Goal: Information Seeking & Learning: Learn about a topic

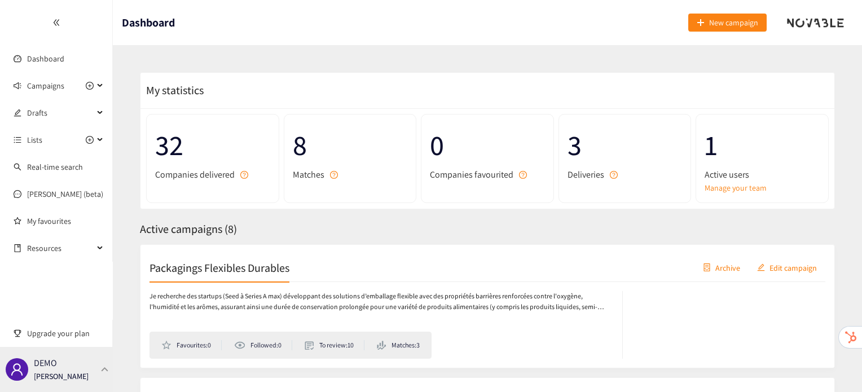
click at [107, 378] on div "DEMO [PERSON_NAME]" at bounding box center [56, 369] width 113 height 45
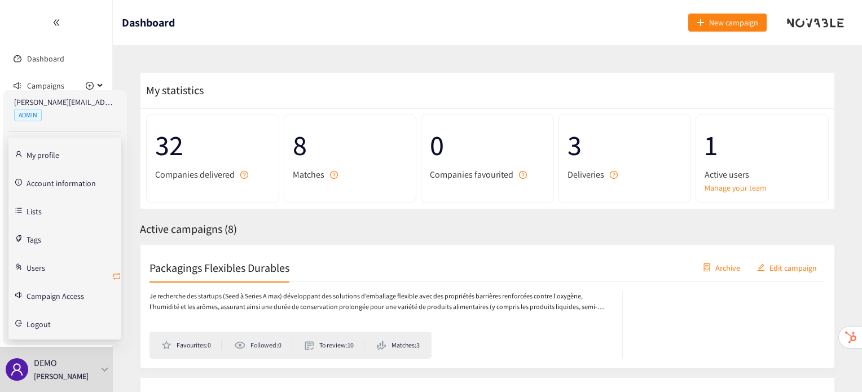
click at [120, 275] on icon "retweet" at bounding box center [116, 276] width 9 height 9
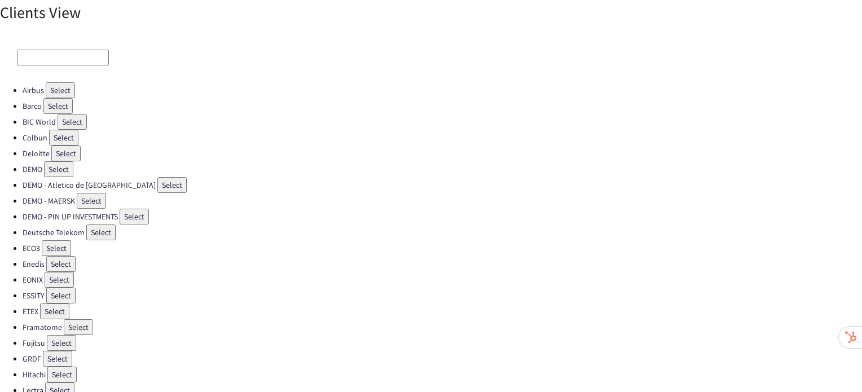
click at [49, 142] on button "Select" at bounding box center [63, 138] width 29 height 16
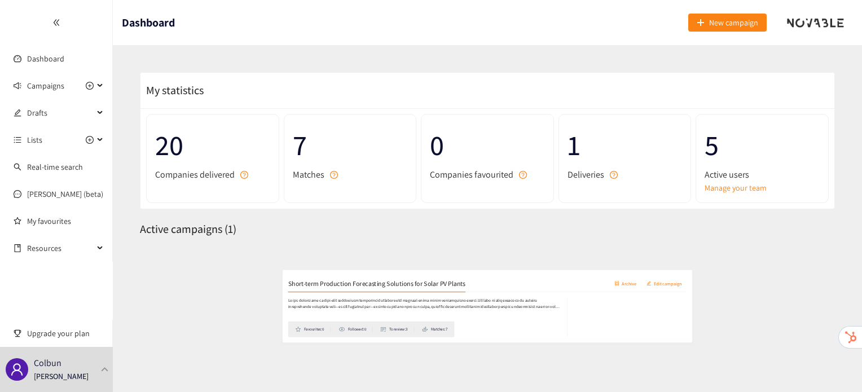
click at [228, 255] on div "Short-term Production Forecasting Solutions for Solar PV Plants Archive Edit ca…" at bounding box center [487, 268] width 676 height 28
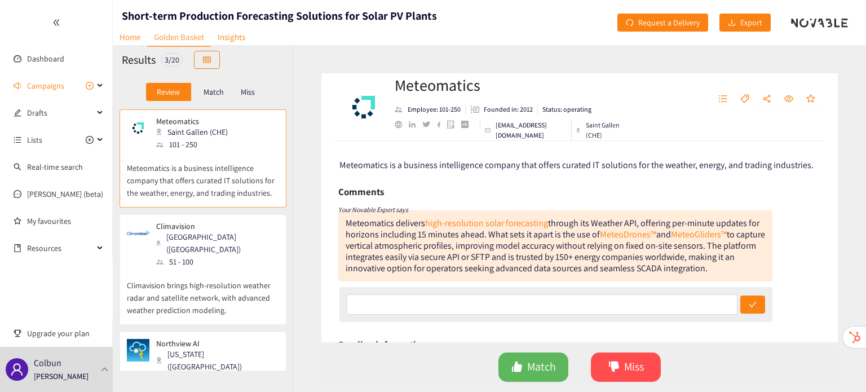
click at [217, 94] on p "Match" at bounding box center [214, 91] width 20 height 9
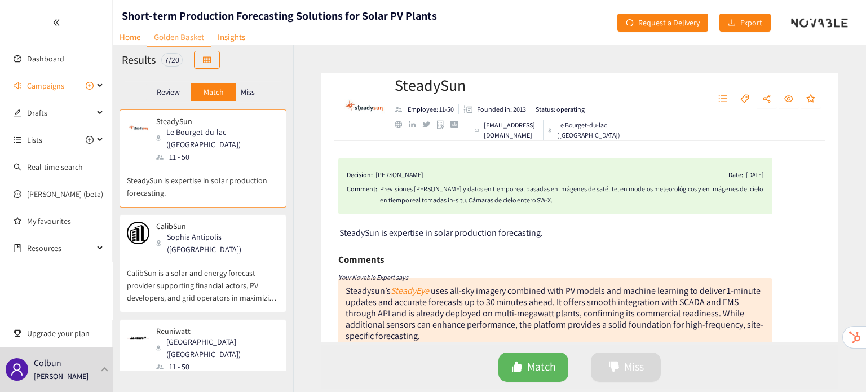
click at [254, 94] on p "Miss" at bounding box center [248, 91] width 14 height 9
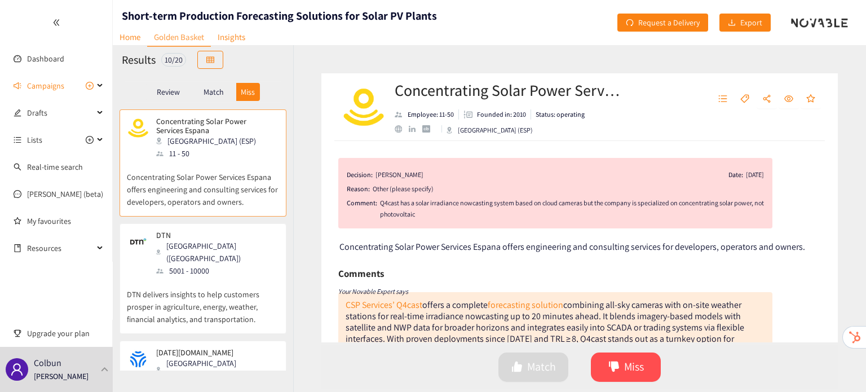
click at [200, 92] on div "Match" at bounding box center [213, 92] width 45 height 18
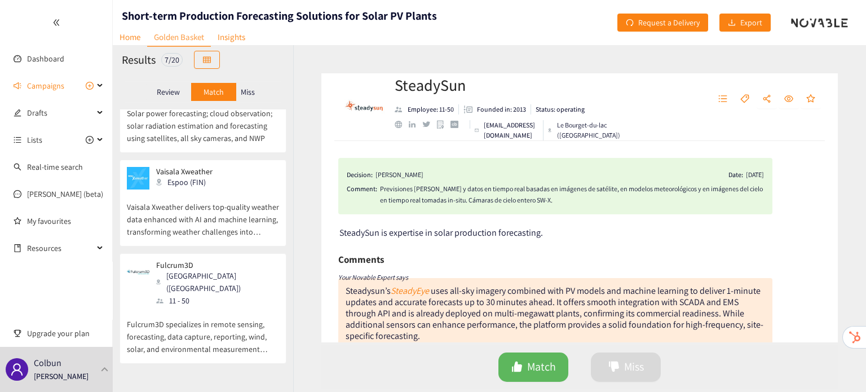
scroll to position [425, 0]
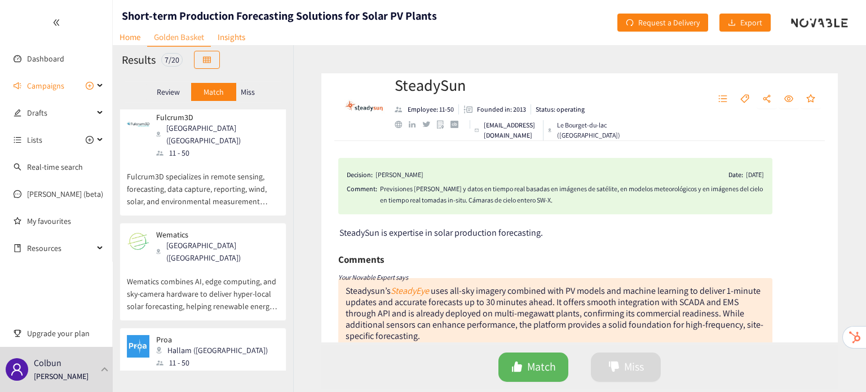
click at [214, 335] on div "Proa Hallam ([GEOGRAPHIC_DATA]) 11 - 50" at bounding box center [203, 352] width 152 height 34
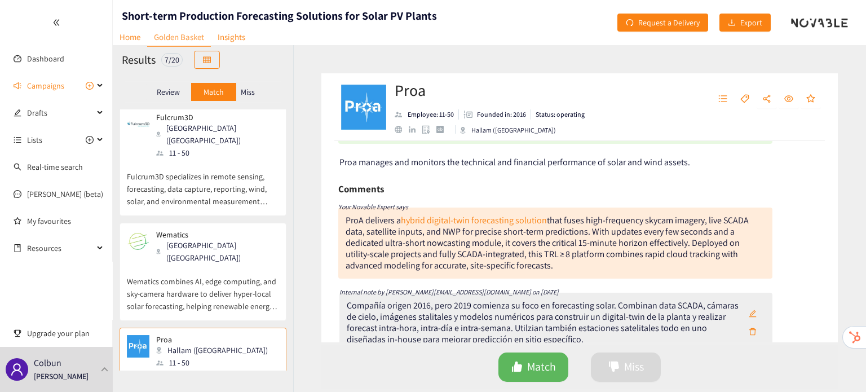
scroll to position [45, 0]
click at [227, 264] on p "Wematics combines AI, edge computing, and sky‑camera hardware to deliver hyper‑…" at bounding box center [203, 288] width 152 height 49
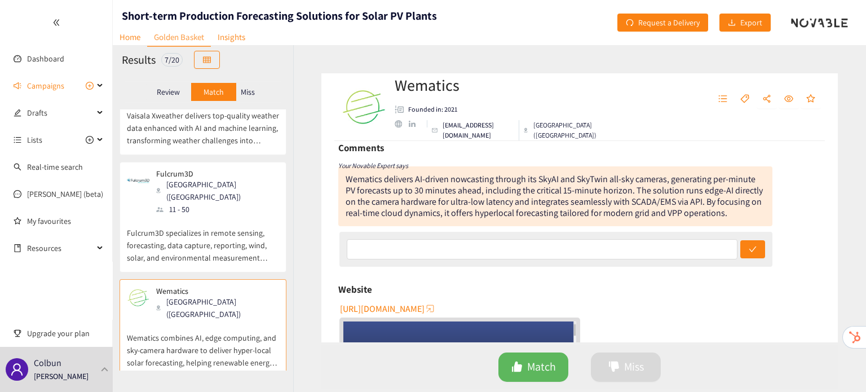
scroll to position [0, 0]
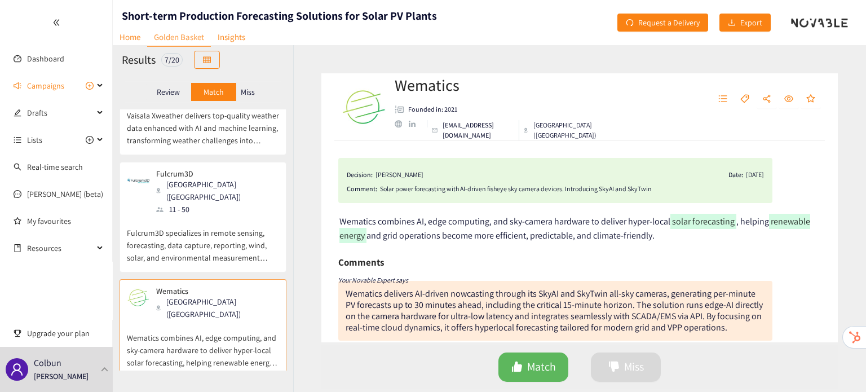
click at [204, 215] on p "Fulcrum3D specializes in remote sensing, forecasting, data capture, reporting, …" at bounding box center [203, 239] width 152 height 49
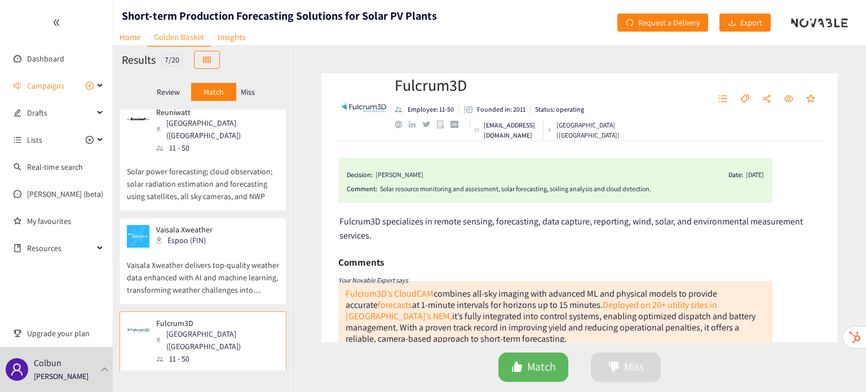
click at [204, 225] on p "Vaisala Xweather" at bounding box center [184, 229] width 56 height 9
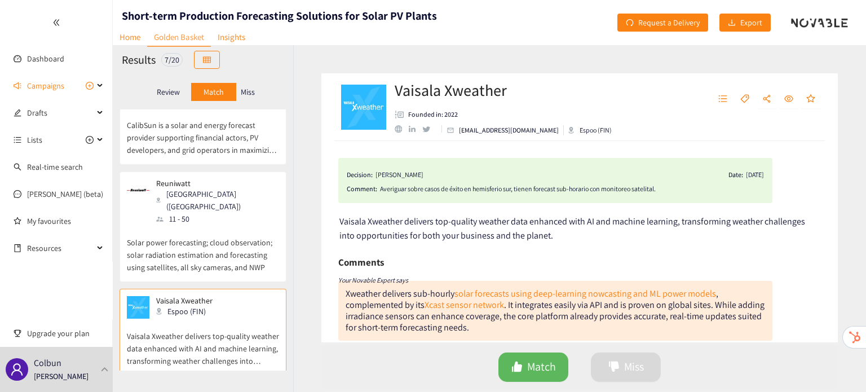
scroll to position [147, 0]
click at [204, 226] on p "Solar power forecasting; cloud observation; solar radiation estimation and fore…" at bounding box center [203, 250] width 152 height 49
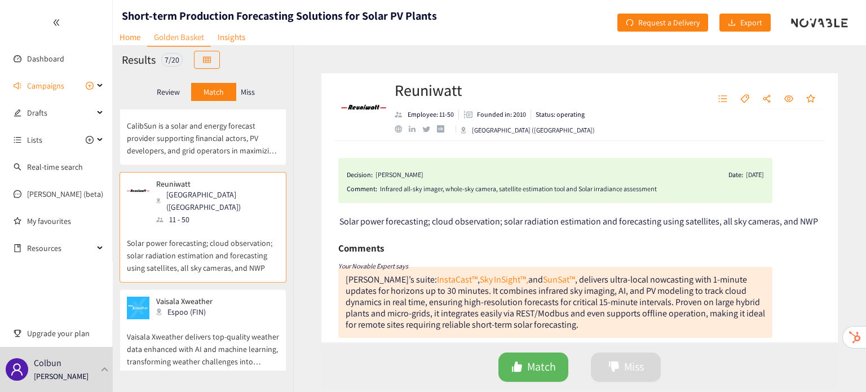
click at [201, 319] on p "Vaisala Xweather delivers top-quality weather data enhanced with AI and machine…" at bounding box center [203, 343] width 152 height 49
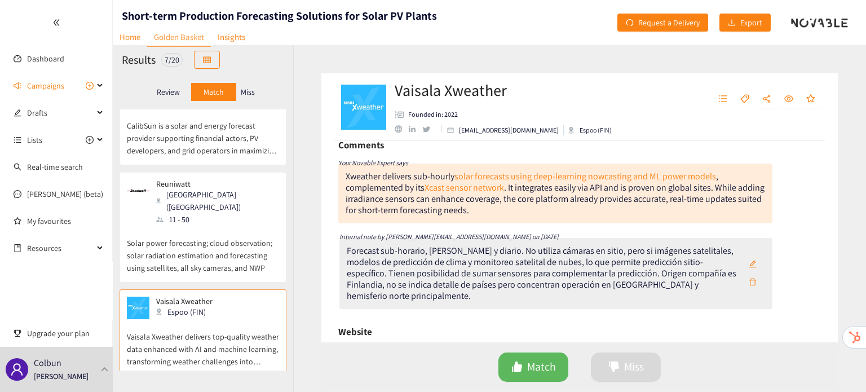
scroll to position [0, 0]
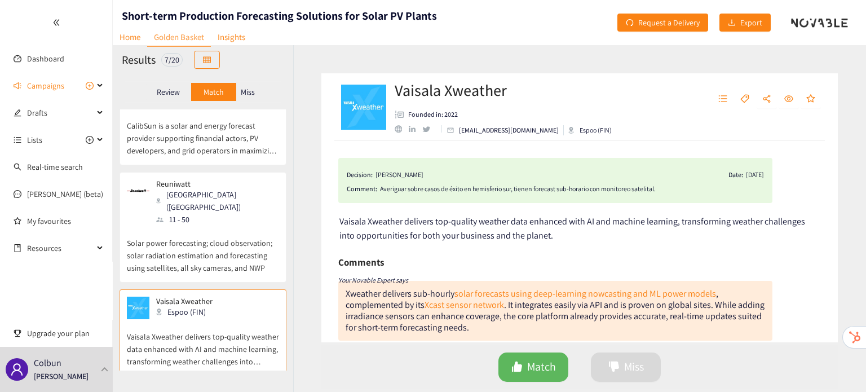
click at [222, 226] on p "Solar power forecasting; cloud observation; solar radiation estimation and fore…" at bounding box center [203, 250] width 152 height 49
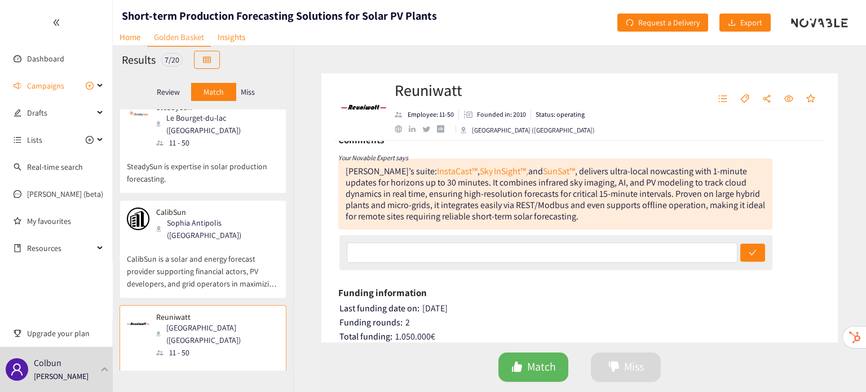
scroll to position [14, 0]
click at [208, 242] on p "CalibSun is a solar and energy forecast provider supporting financial actors, P…" at bounding box center [203, 266] width 152 height 49
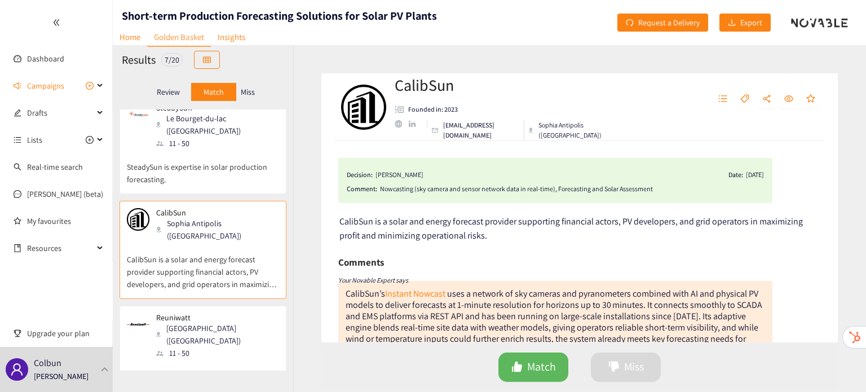
click at [191, 175] on div "SteadySun Le Bourget-du-lac ([GEOGRAPHIC_DATA]) 11 - 50 SteadySun is expertise …" at bounding box center [203, 148] width 152 height 90
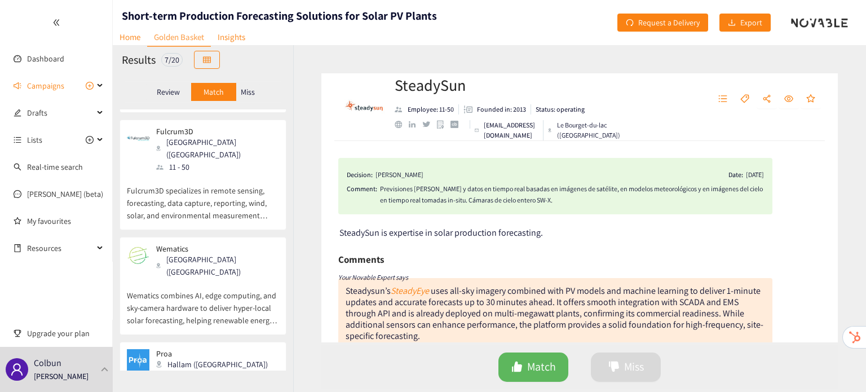
scroll to position [0, 0]
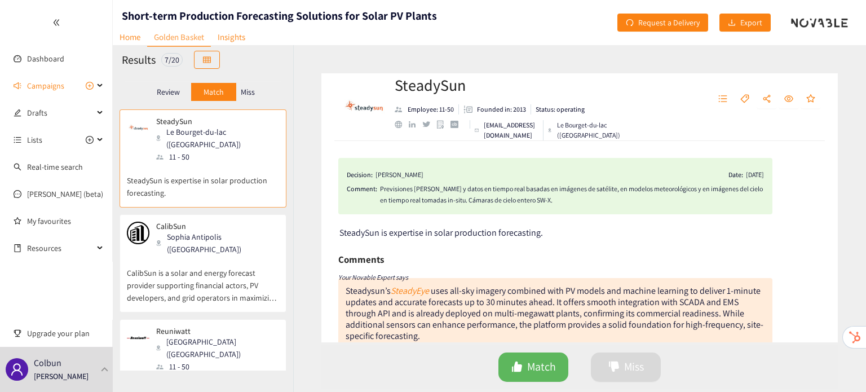
click at [158, 96] on p "Review" at bounding box center [168, 91] width 23 height 9
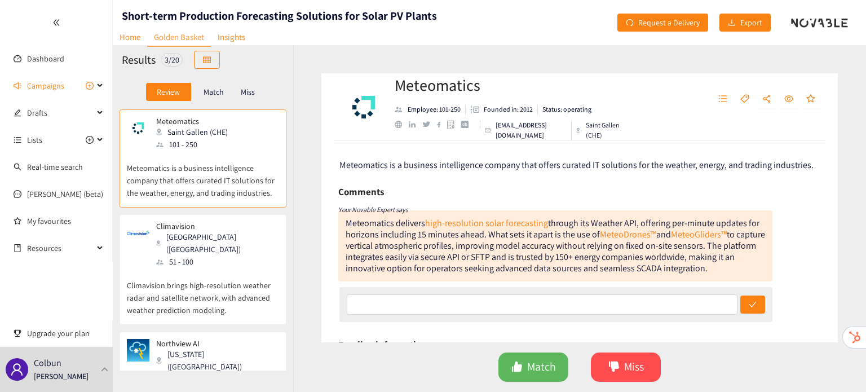
click at [253, 93] on p "Miss" at bounding box center [248, 91] width 14 height 9
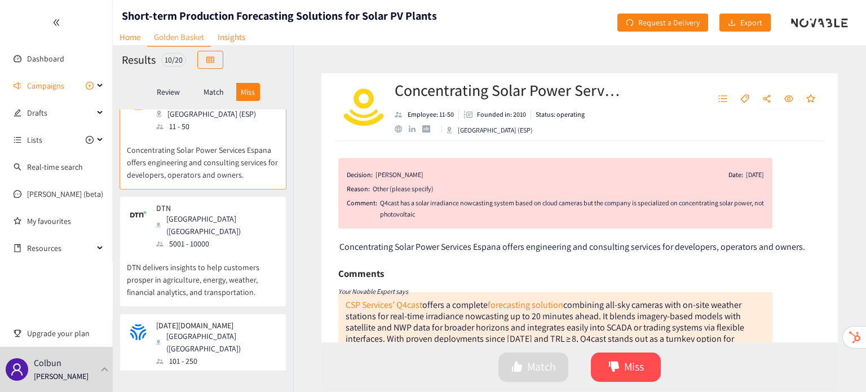
scroll to position [45, 0]
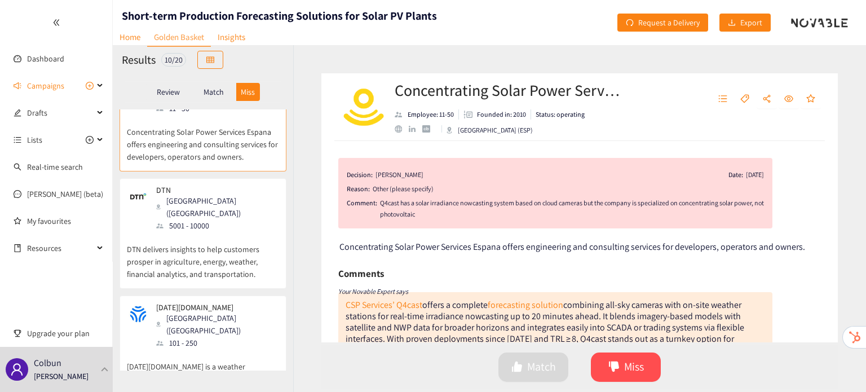
click at [215, 255] on p "DTN delivers insights to help customers prosper in agriculture, energy, weather…" at bounding box center [203, 256] width 152 height 49
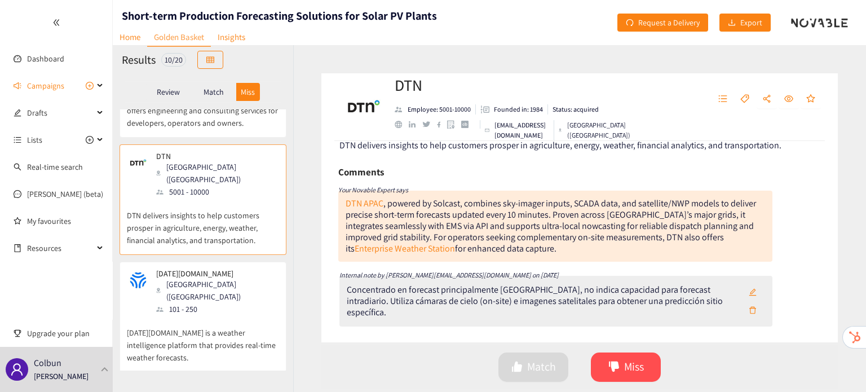
scroll to position [79, 0]
click at [187, 315] on p "[DATE][DOMAIN_NAME] is a weather intelligence platform that provides real-time …" at bounding box center [203, 339] width 152 height 49
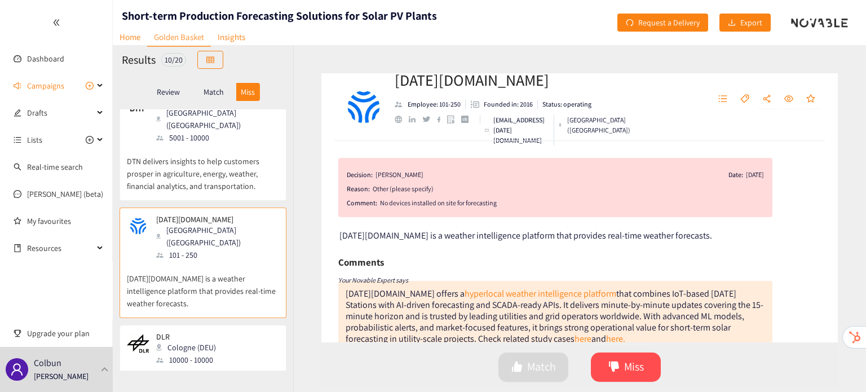
scroll to position [142, 0]
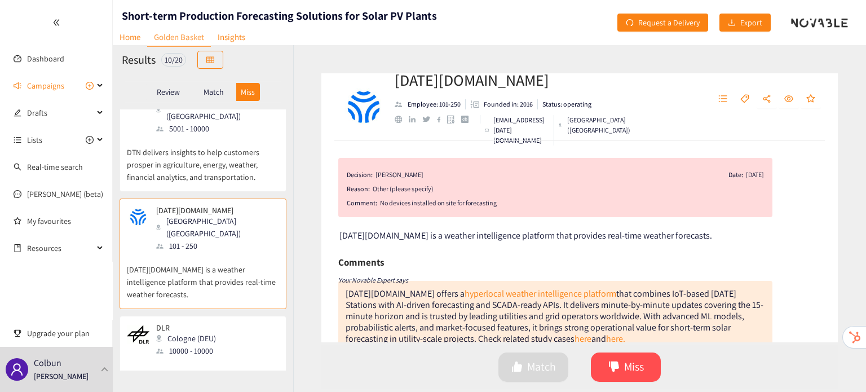
click at [202, 357] on p "DLR is the national aeronautics and space research centre." at bounding box center [203, 375] width 152 height 36
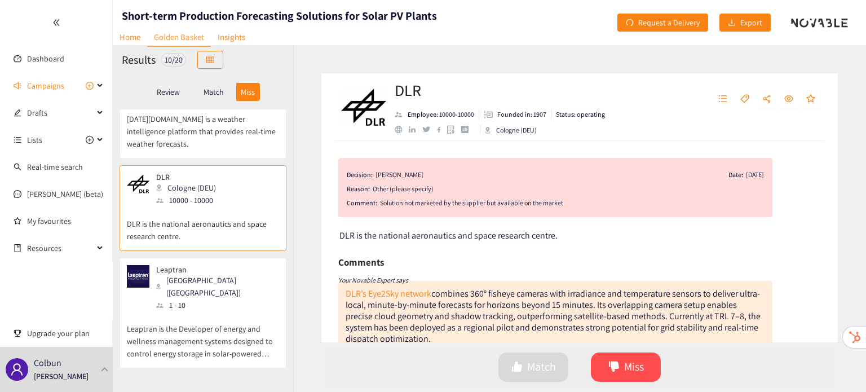
scroll to position [293, 0]
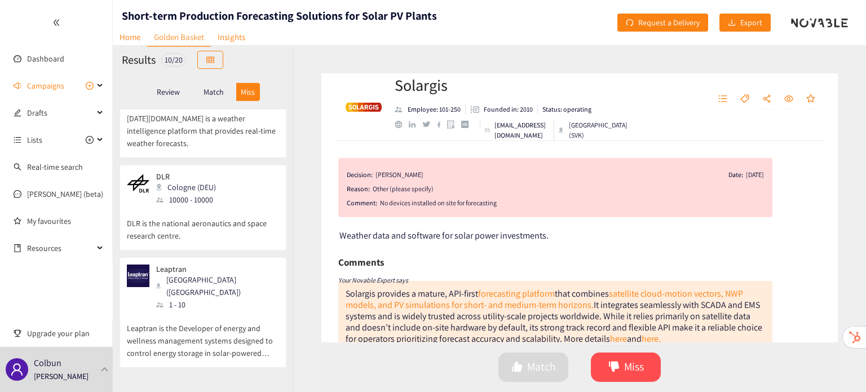
click at [199, 311] on p "Leaptran is the Developer of energy and wellness management systems designed to…" at bounding box center [203, 335] width 152 height 49
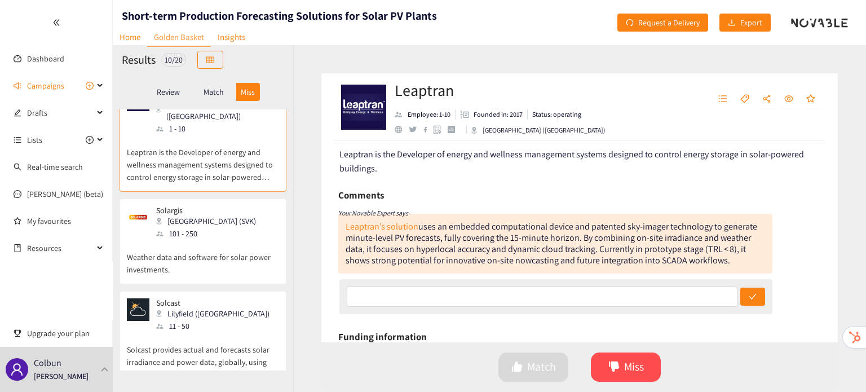
scroll to position [108, 0]
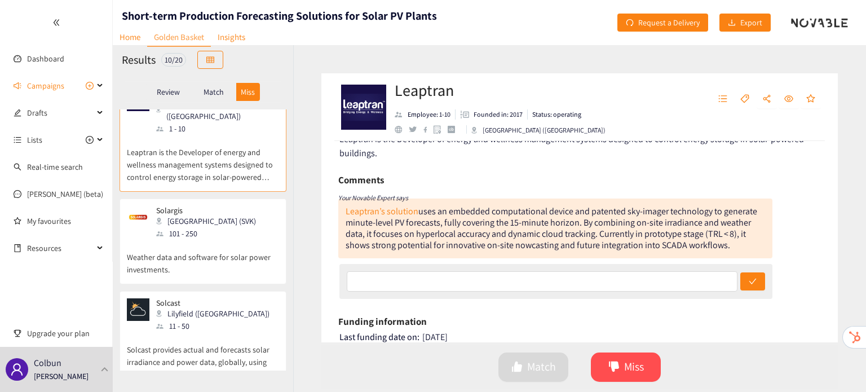
click at [242, 240] on p "Weather data and software for solar power investments." at bounding box center [203, 258] width 152 height 36
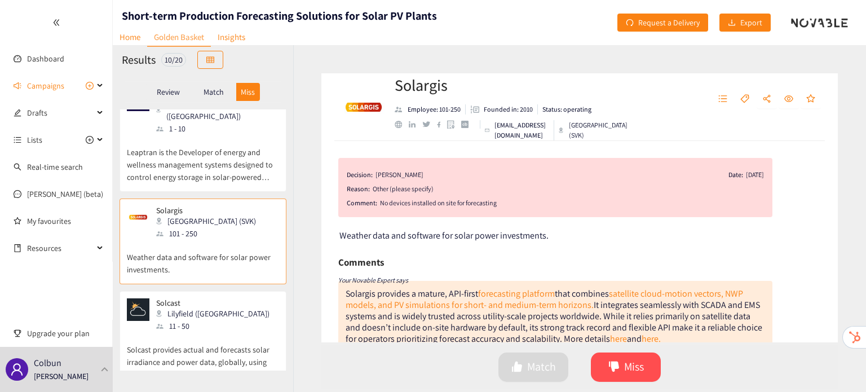
click at [201, 332] on p "Solcast provides actual and forecasts solar irradiance and power data, globally…" at bounding box center [203, 356] width 152 height 49
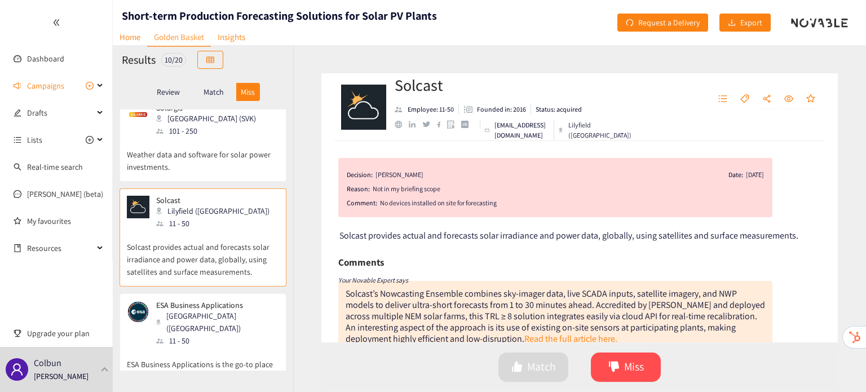
click at [201, 347] on p "ESA Business Applications is the go-to place for business ideas involving space…" at bounding box center [203, 371] width 152 height 49
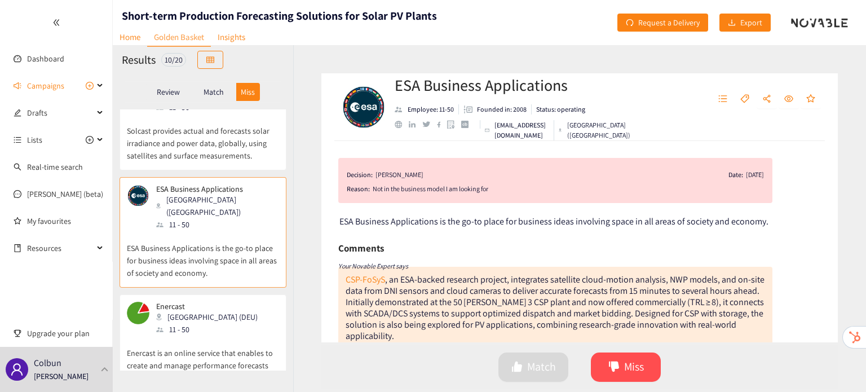
scroll to position [689, 0]
click at [176, 334] on p "Enercast is an online service that enables to create and manage performance for…" at bounding box center [203, 358] width 152 height 49
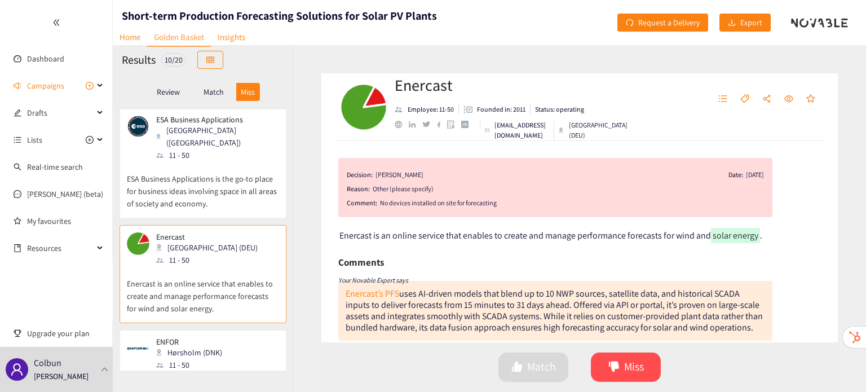
scroll to position [766, 0]
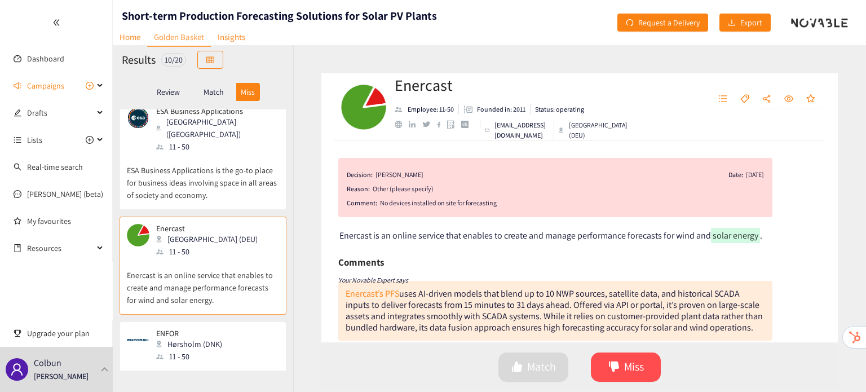
click at [176, 350] on div "11 - 50" at bounding box center [192, 356] width 73 height 12
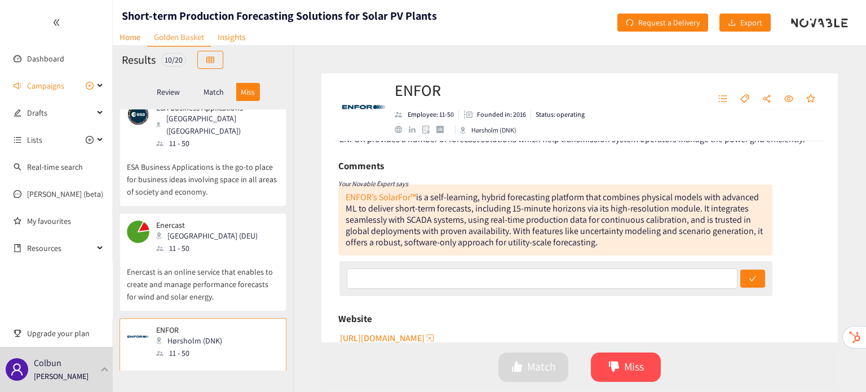
scroll to position [0, 0]
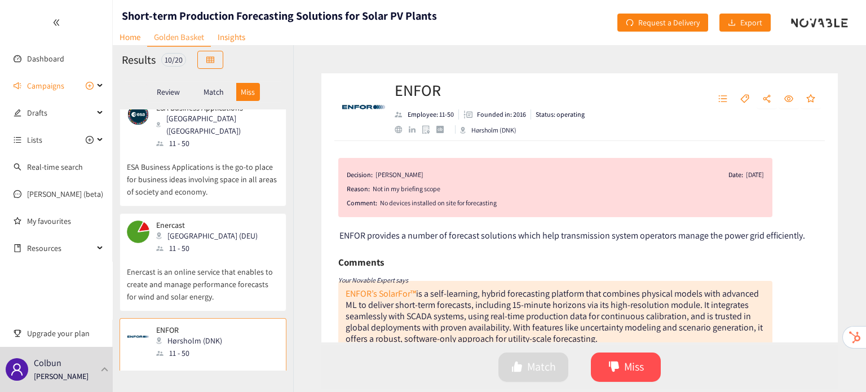
click at [162, 92] on p "Review" at bounding box center [168, 91] width 23 height 9
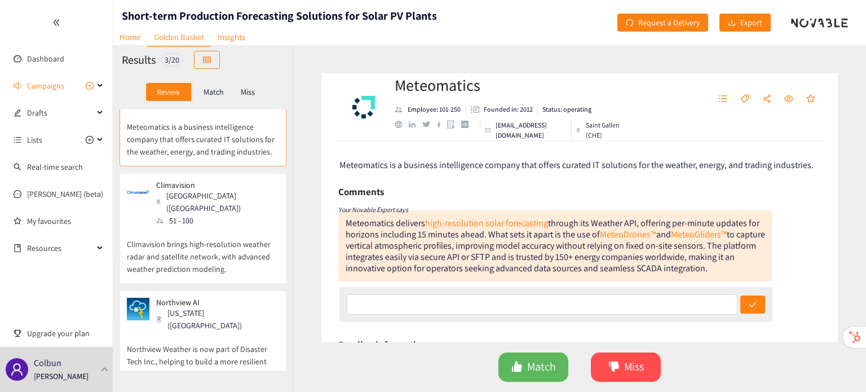
click at [197, 263] on div "Climavision [GEOGRAPHIC_DATA] ([GEOGRAPHIC_DATA]) 51 - 100 Climavision brings h…" at bounding box center [203, 231] width 152 height 103
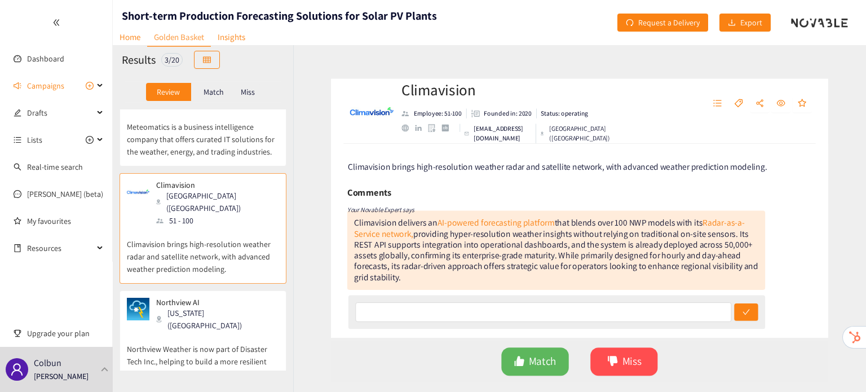
scroll to position [0, 0]
